Goal: Check status: Check status

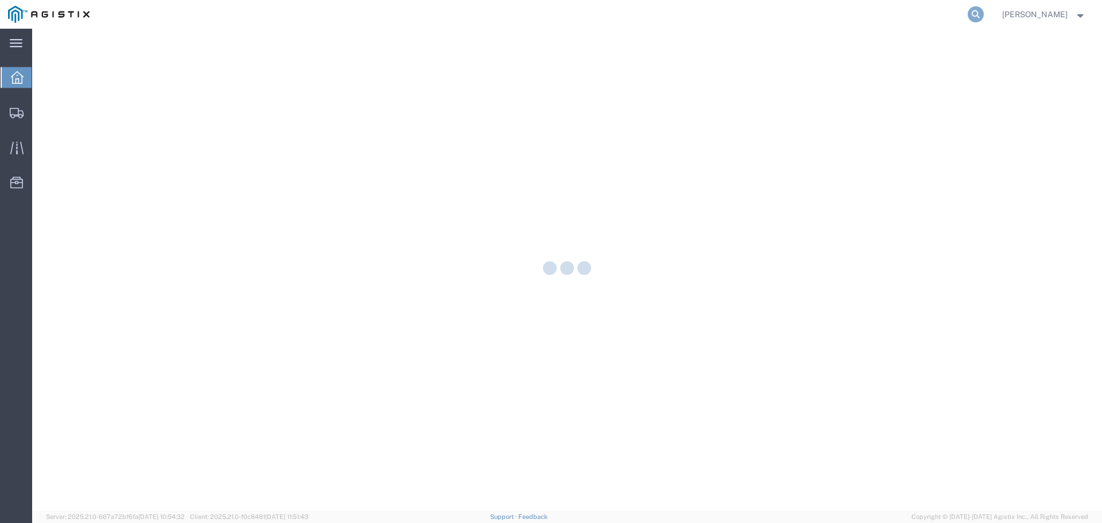
click at [984, 15] on icon at bounding box center [976, 14] width 16 height 16
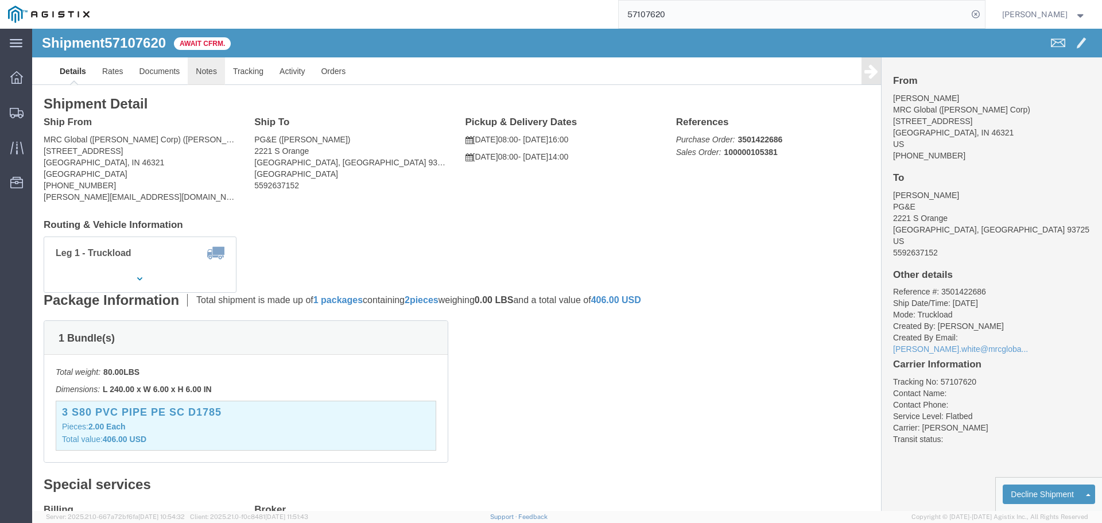
click link "Notes"
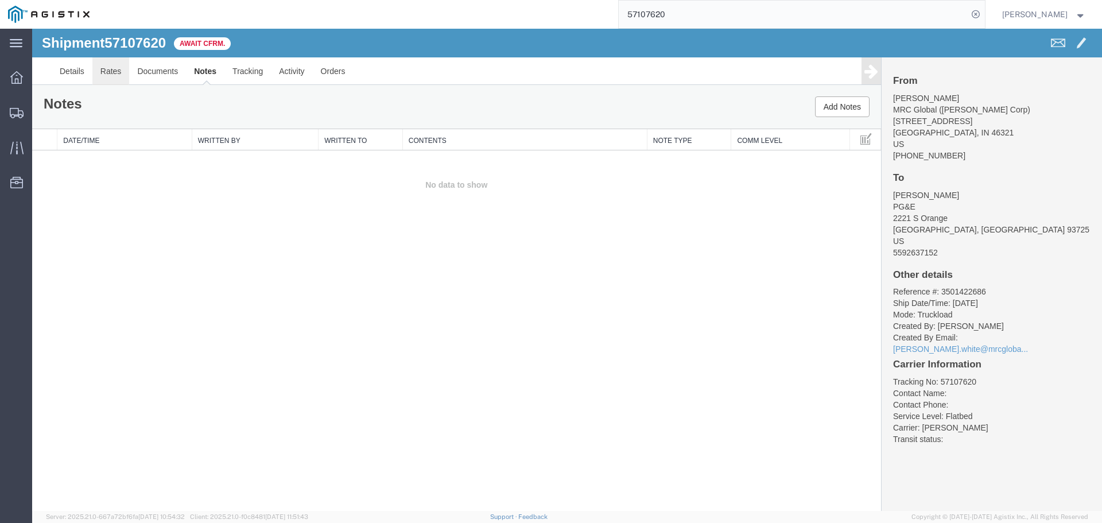
click at [106, 71] on link "Rates" at bounding box center [110, 71] width 37 height 28
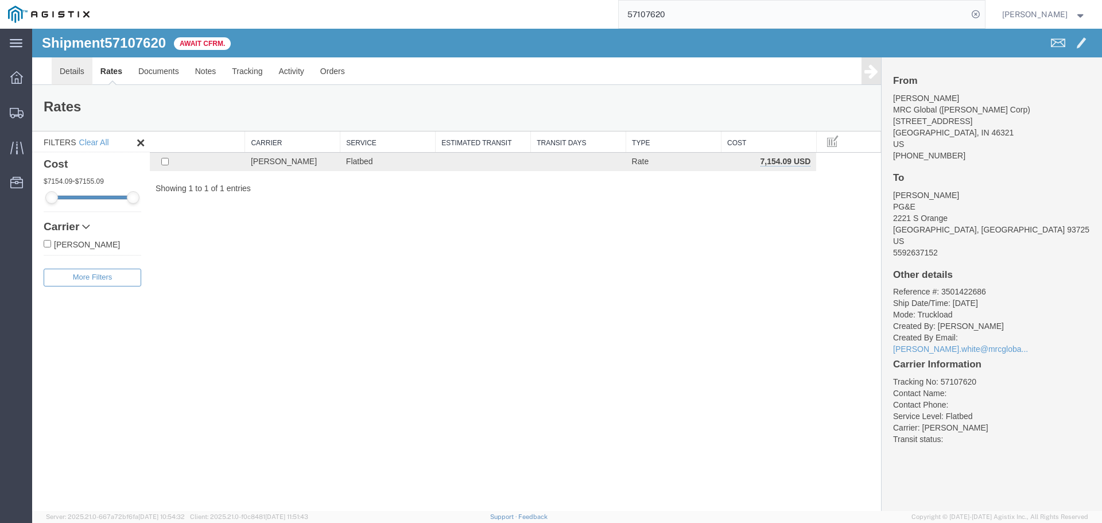
click at [64, 72] on link "Details" at bounding box center [72, 71] width 41 height 28
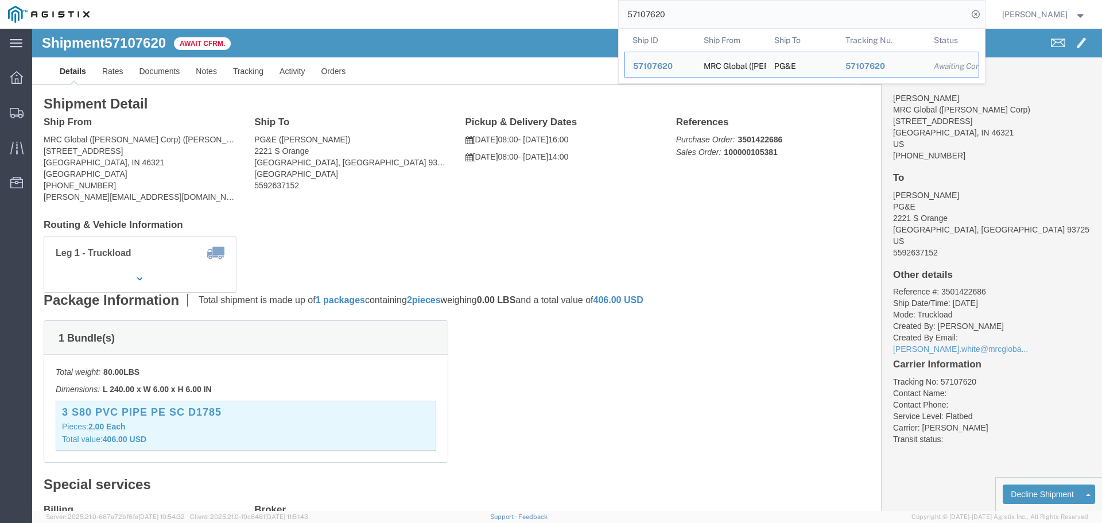
drag, startPoint x: 687, startPoint y: 15, endPoint x: 261, endPoint y: -41, distance: 430.2
click at [261, 0] on html "main_menu Created with Sketch. Collapse Menu Dashboard Shipments Traffic Resour…" at bounding box center [551, 261] width 1102 height 523
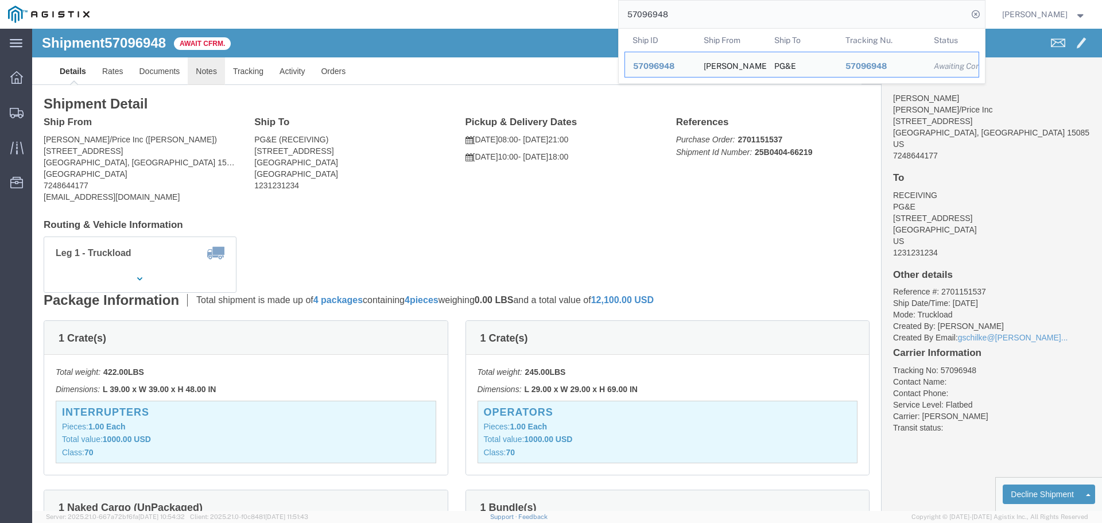
click link "Notes"
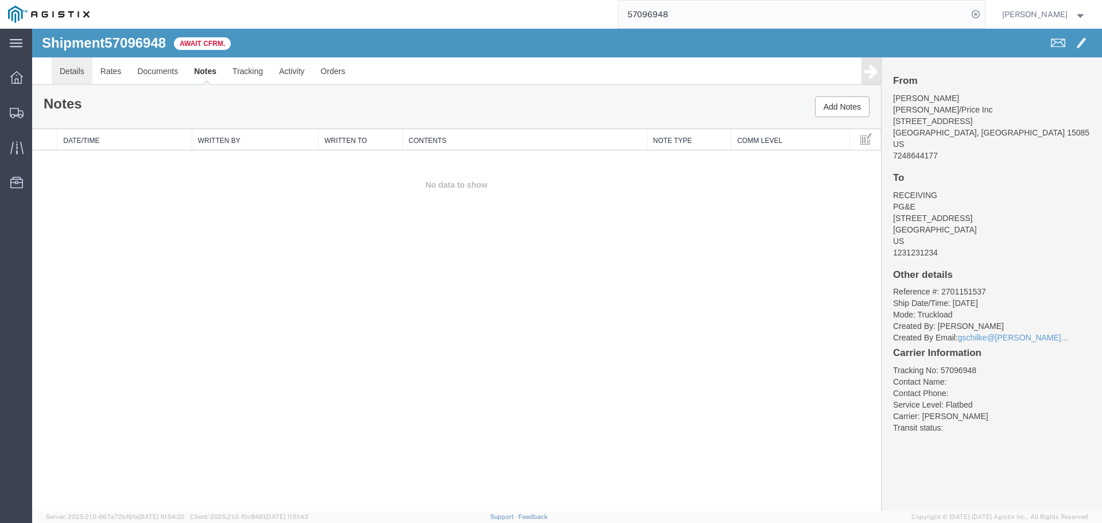
click at [64, 71] on link "Details" at bounding box center [72, 71] width 41 height 28
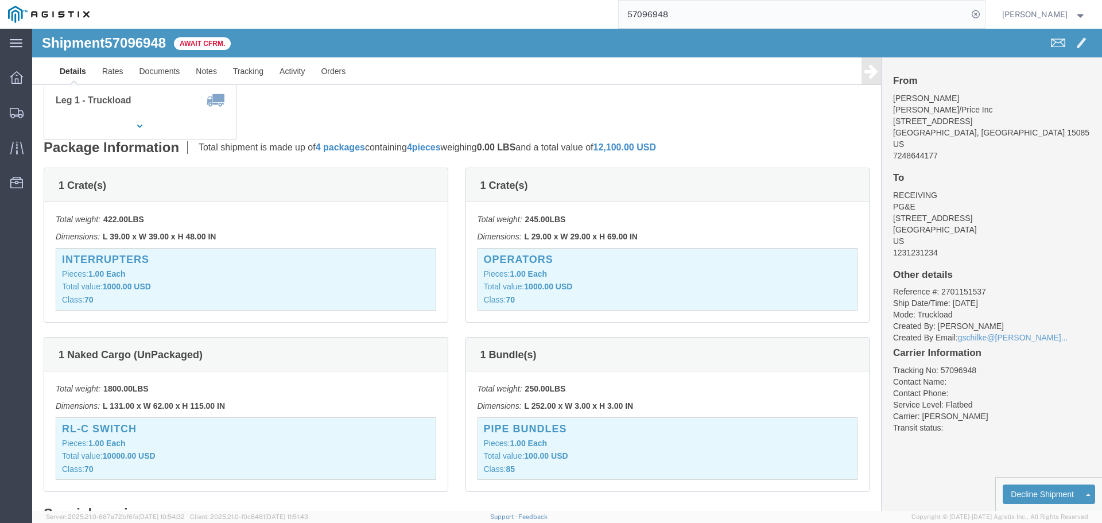
scroll to position [172, 0]
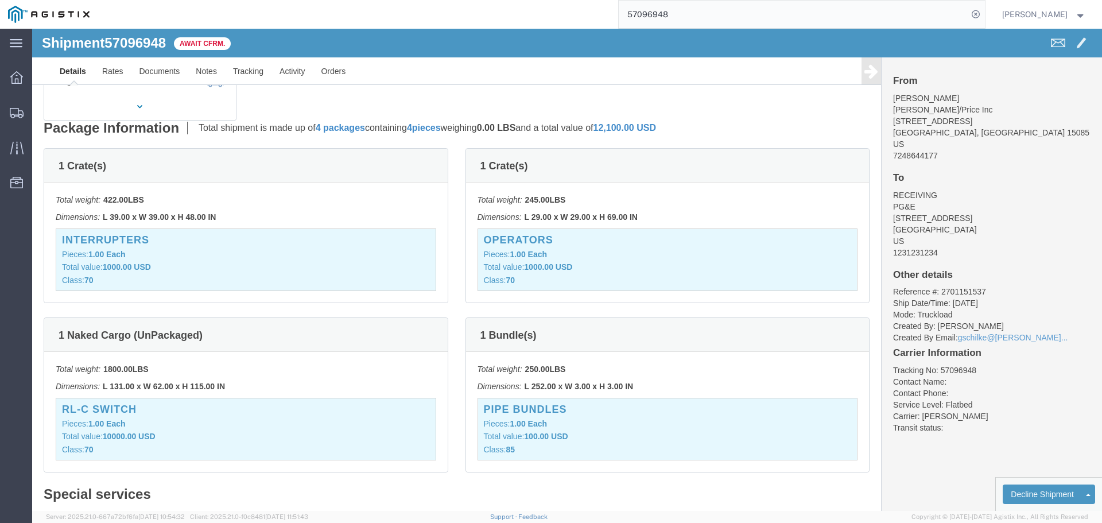
drag, startPoint x: 690, startPoint y: 16, endPoint x: 488, endPoint y: -26, distance: 205.9
click at [488, 0] on html "main_menu Created with Sketch. Collapse Menu Dashboard Shipments Traffic Resour…" at bounding box center [551, 261] width 1102 height 523
paste input "109684"
type input "57109684"
